Goal: Find specific page/section: Find specific page/section

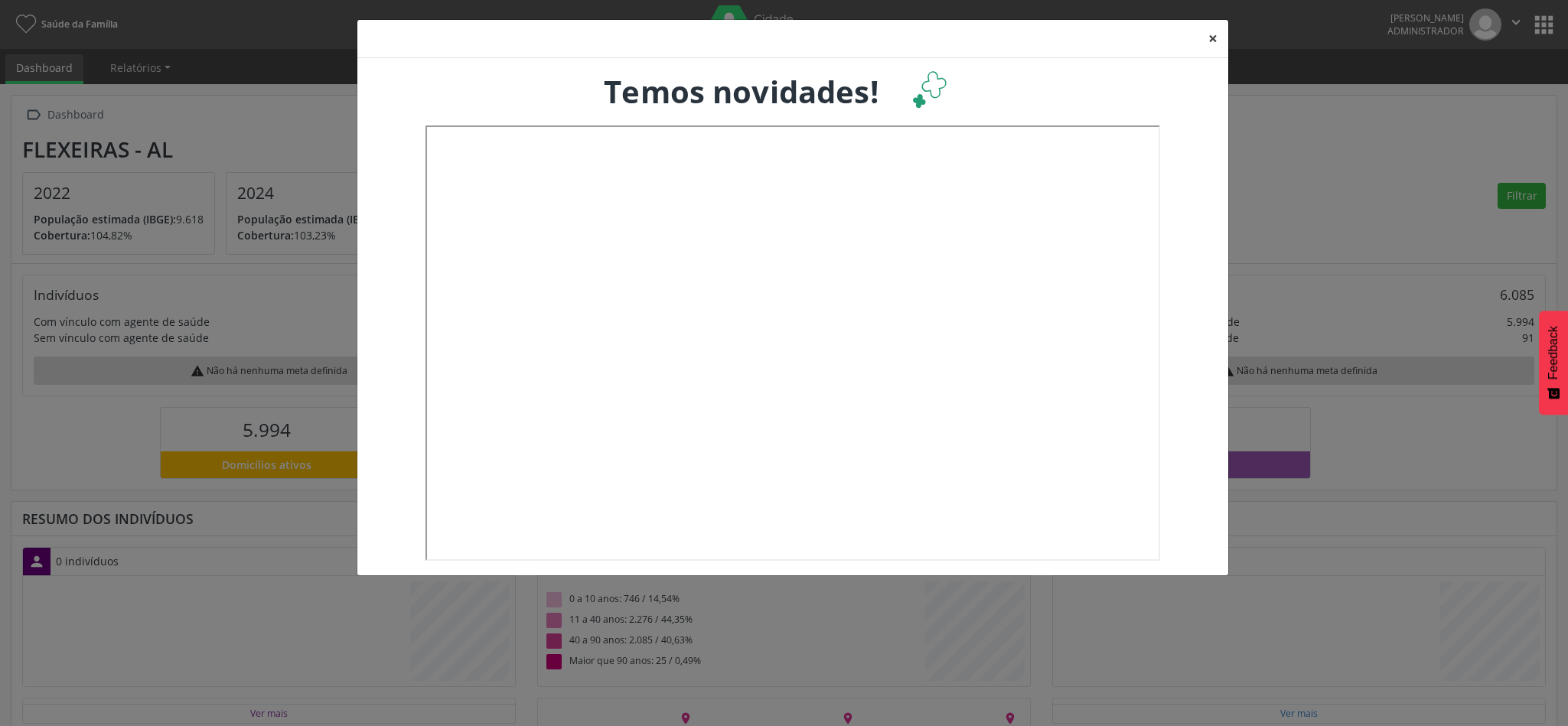
click at [1208, 38] on button "×" at bounding box center [1213, 39] width 30 height 38
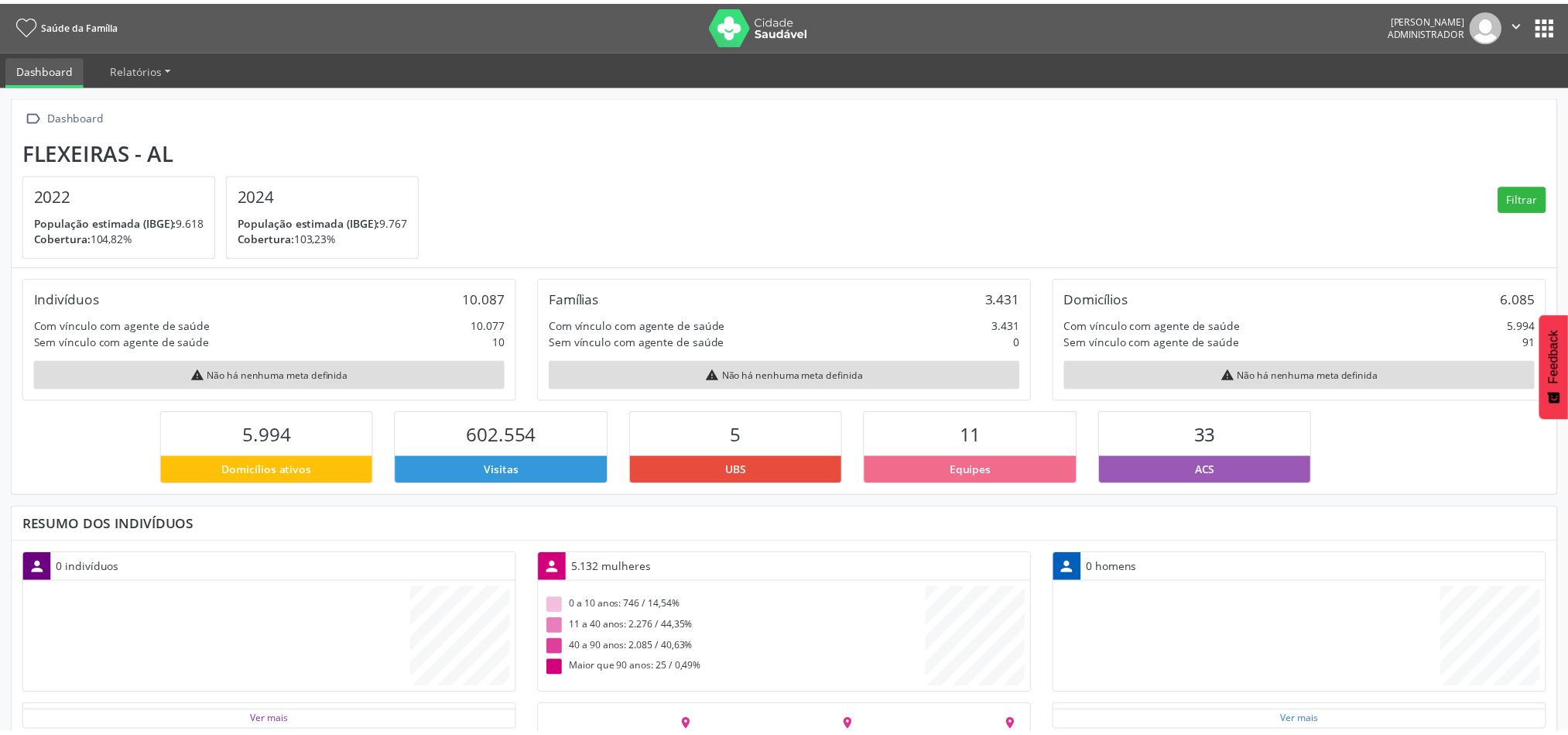
scroll to position [260, 516]
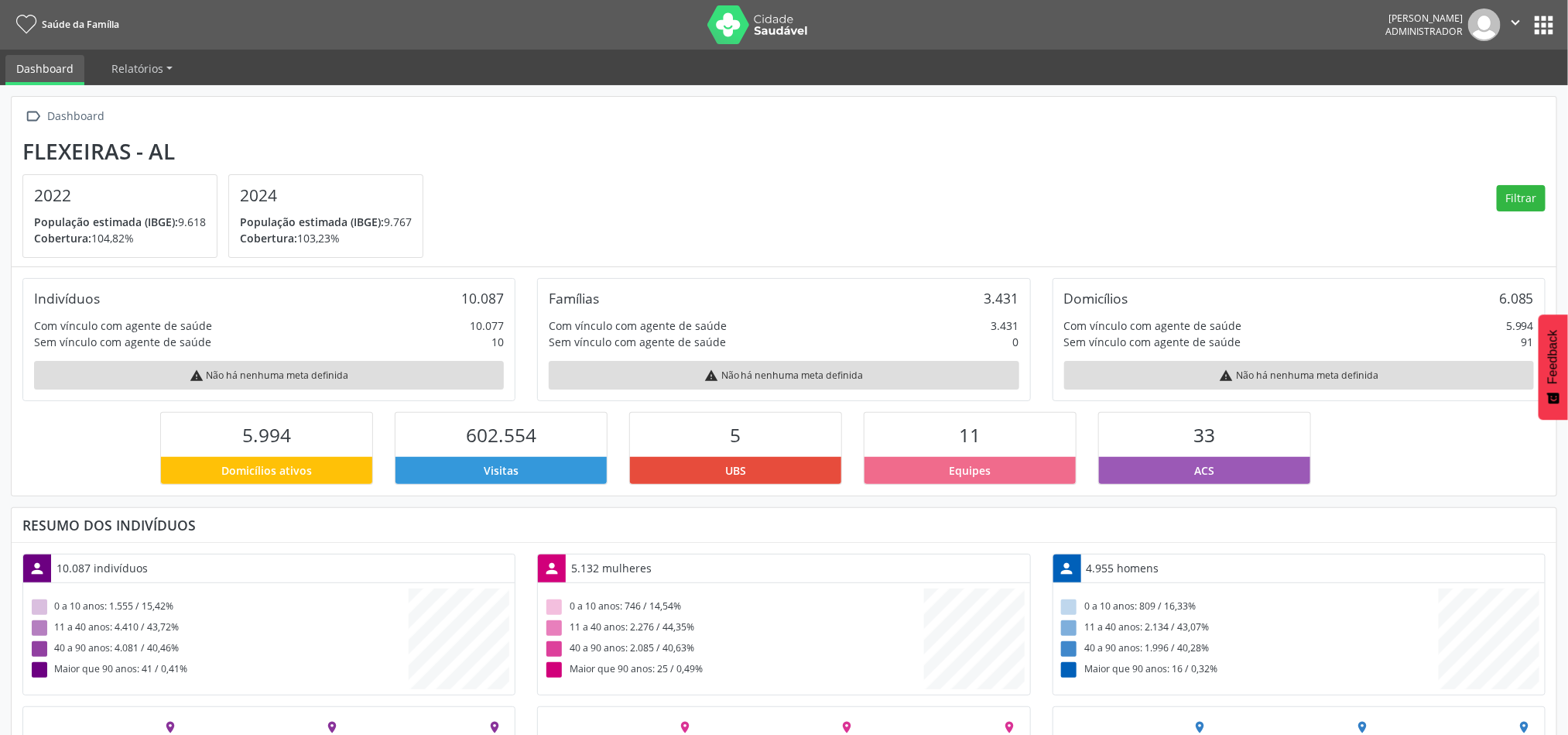
click at [1541, 24] on button "apps" at bounding box center [1544, 26] width 27 height 27
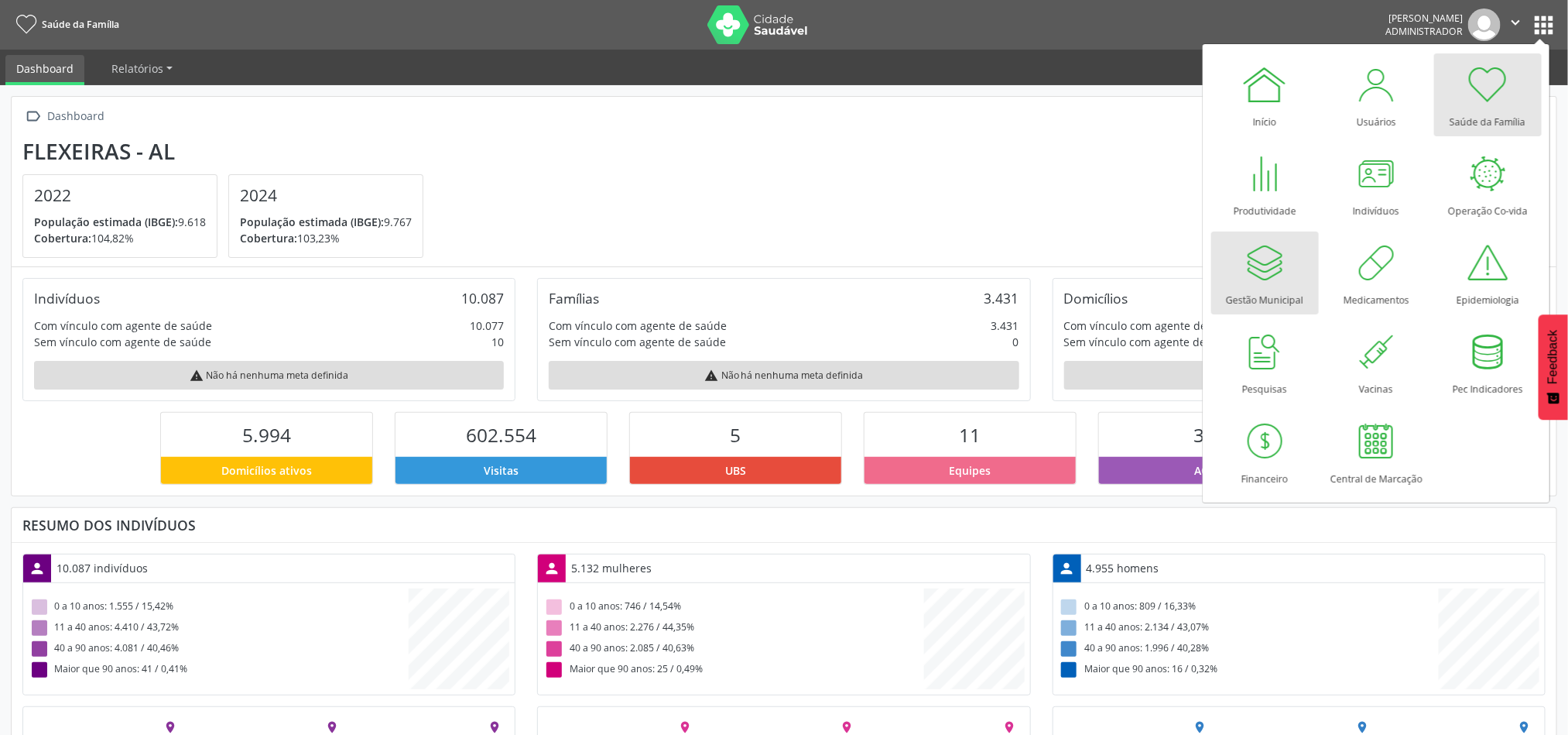
drag, startPoint x: 1288, startPoint y: 286, endPoint x: 1231, endPoint y: 286, distance: 57.0
click at [1288, 286] on div "Gestão Municipal" at bounding box center [1265, 296] width 78 height 21
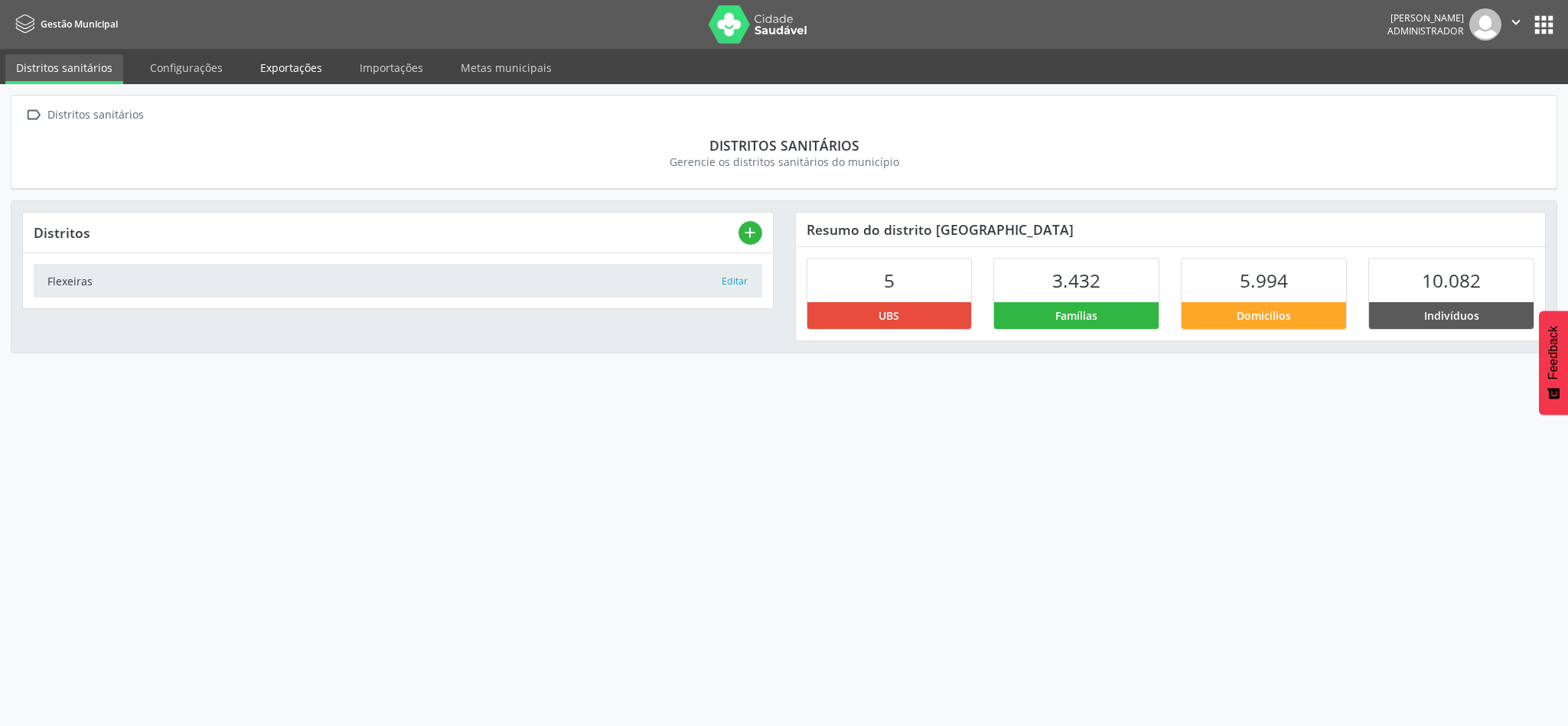
click at [274, 67] on link "Exportações" at bounding box center [291, 67] width 83 height 27
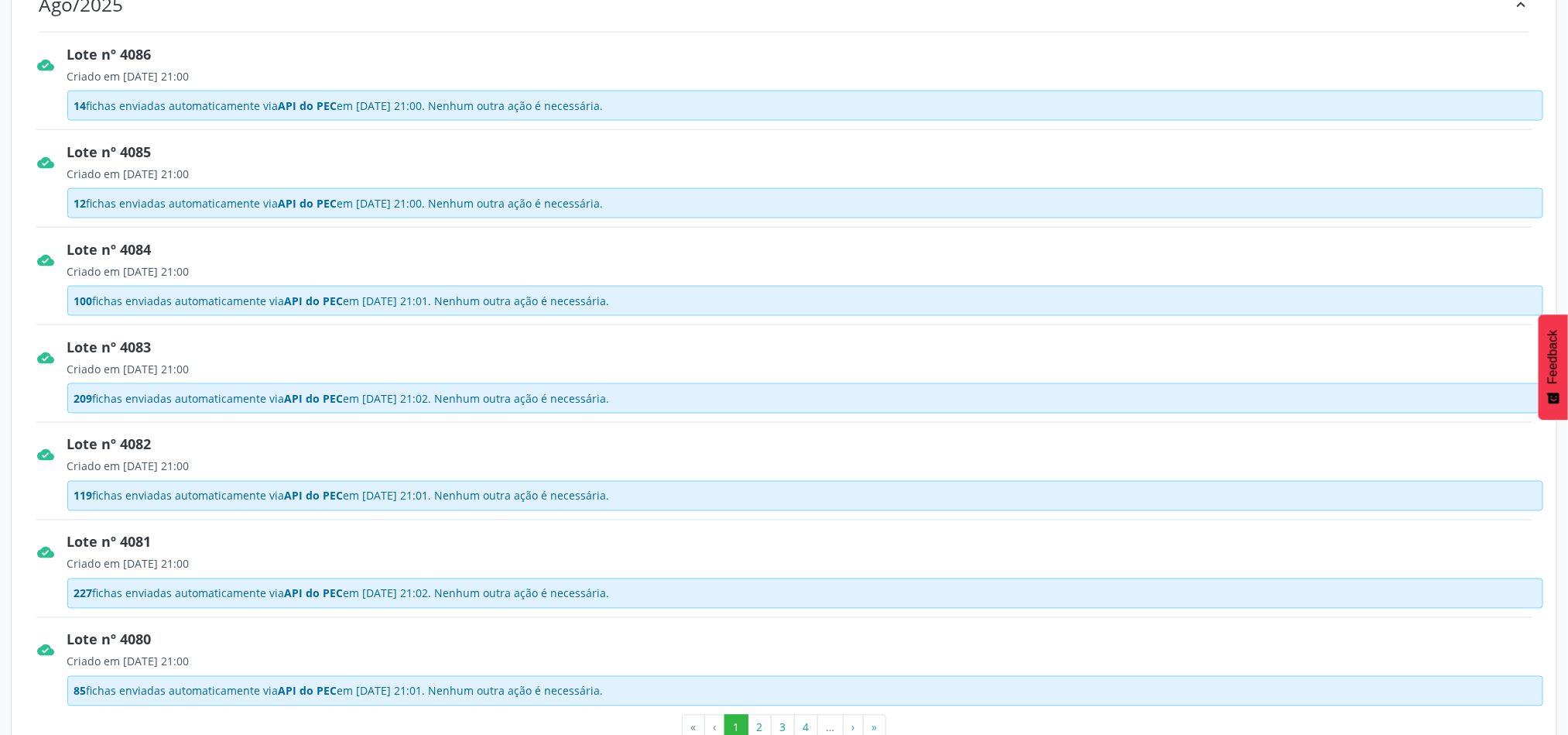
scroll to position [1218, 0]
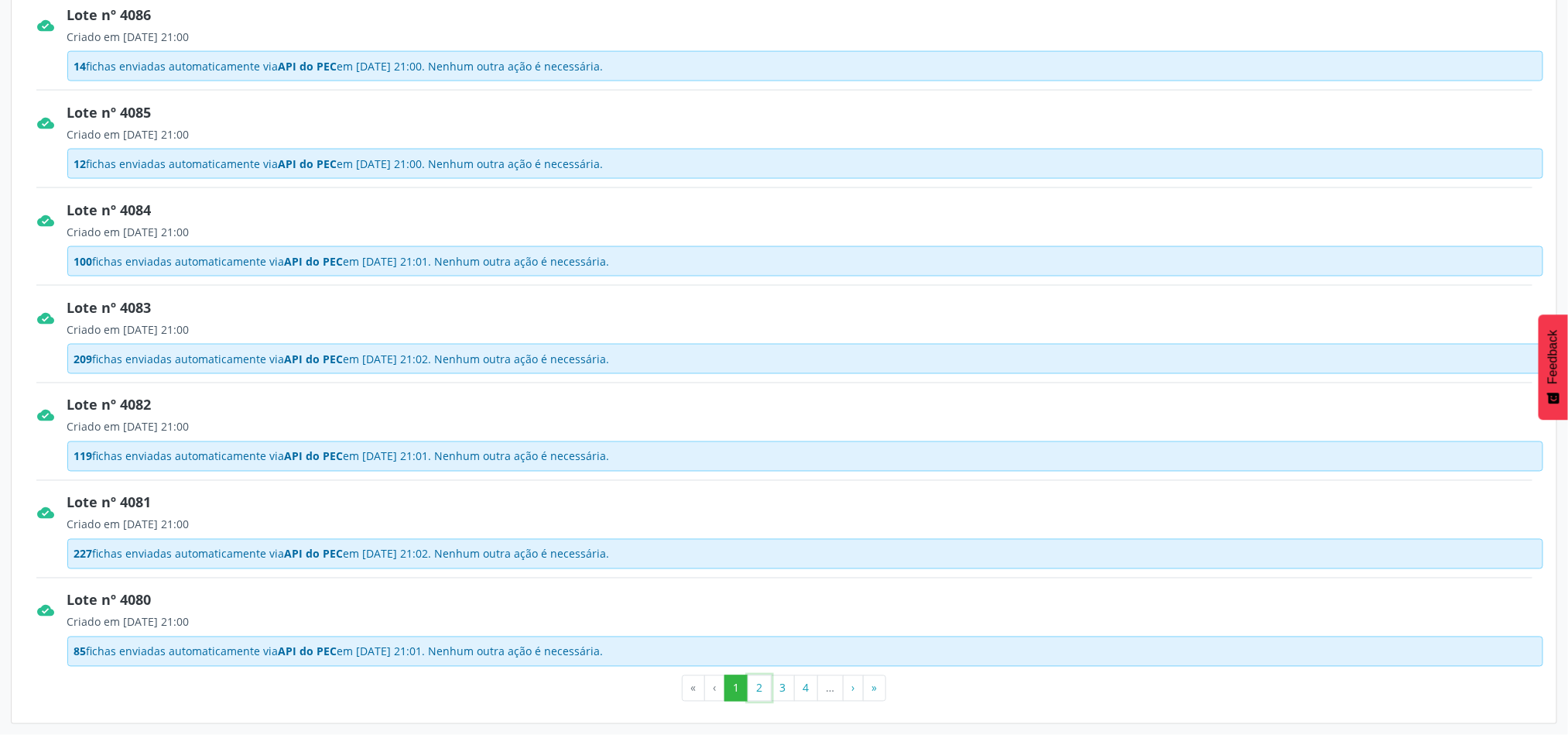
click at [759, 693] on button "2" at bounding box center [759, 688] width 24 height 26
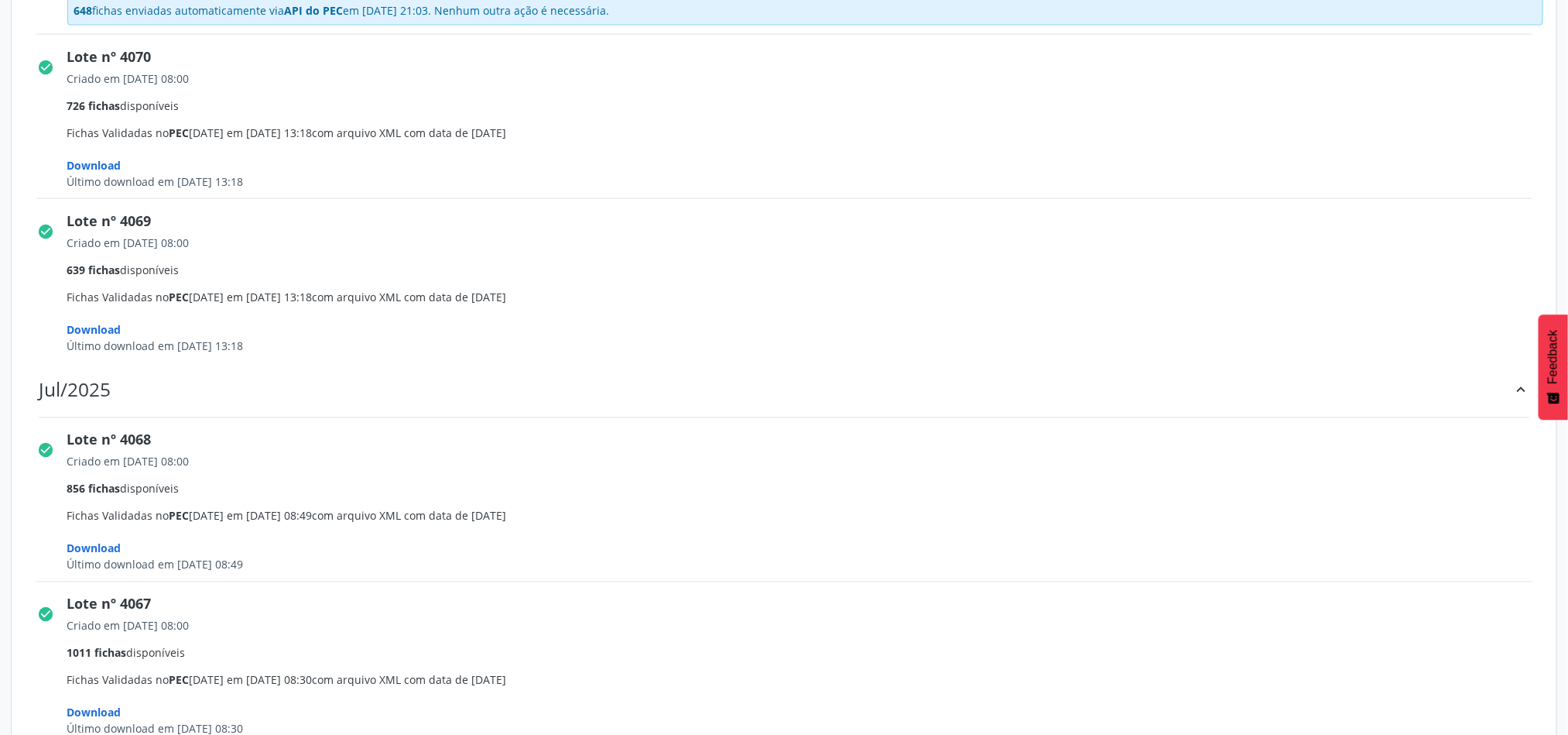
scroll to position [1161, 0]
